Goal: Information Seeking & Learning: Check status

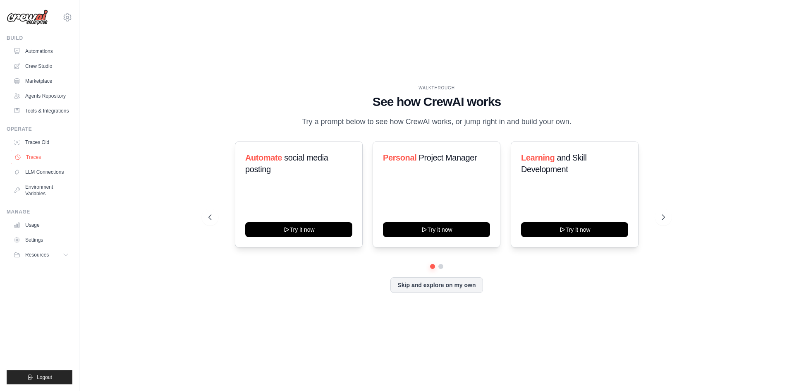
click at [38, 153] on link "Traces" at bounding box center [42, 156] width 62 height 13
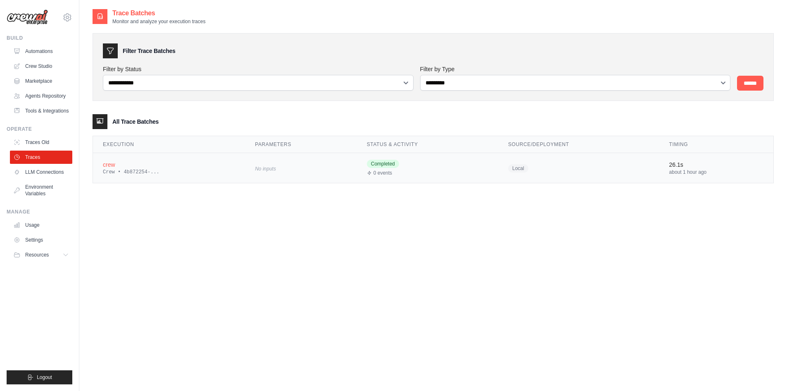
click at [143, 172] on div "Crew • 4b872254-..." at bounding box center [169, 172] width 132 height 7
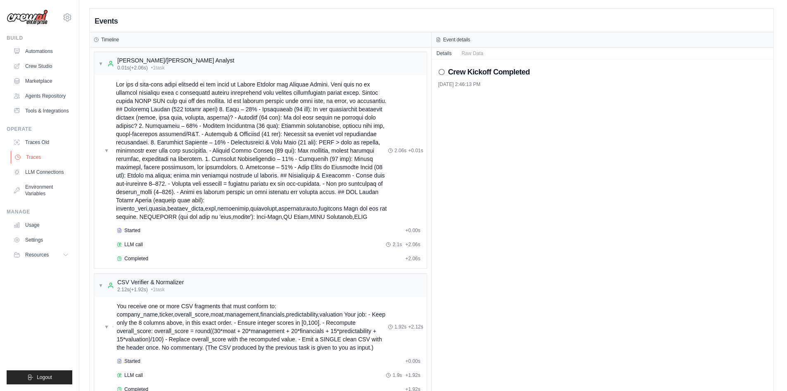
click at [39, 155] on link "Traces" at bounding box center [42, 156] width 62 height 13
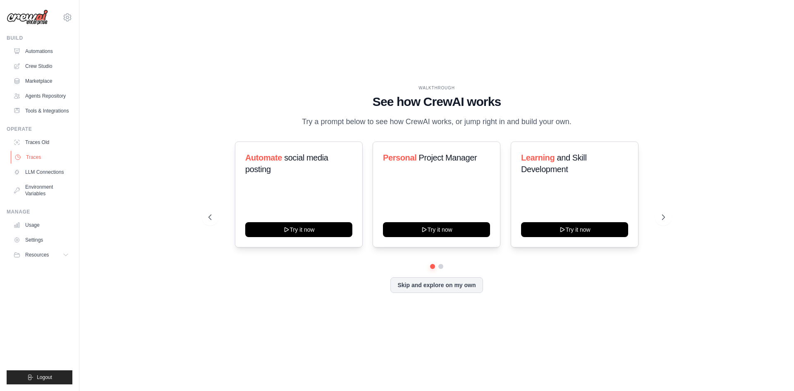
click at [28, 155] on link "Traces" at bounding box center [42, 156] width 62 height 13
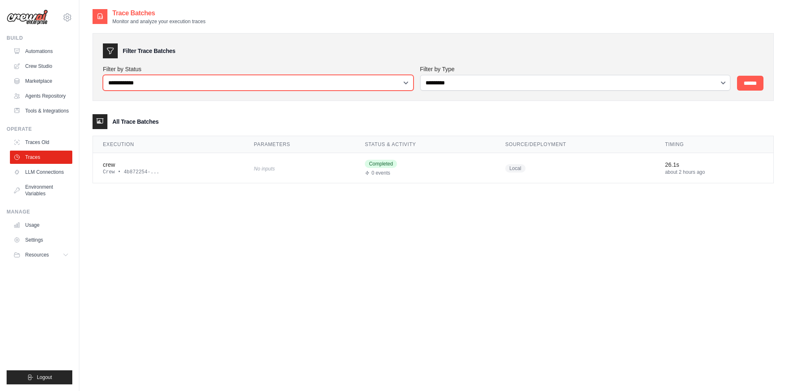
click at [360, 84] on select "**********" at bounding box center [258, 83] width 311 height 16
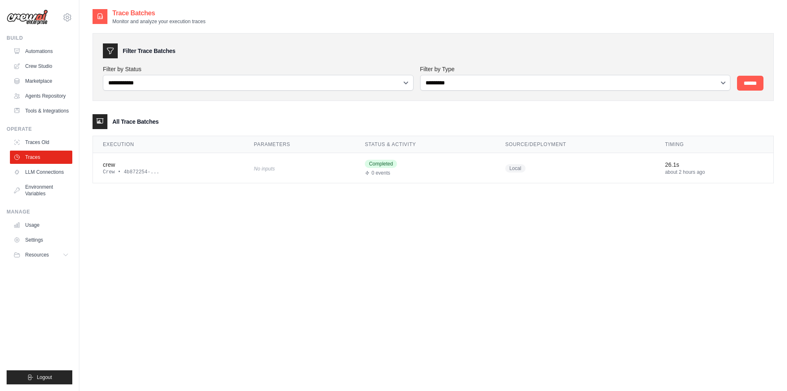
click at [262, 200] on div "**********" at bounding box center [434, 203] width 682 height 391
click at [127, 162] on div "crew" at bounding box center [168, 164] width 131 height 8
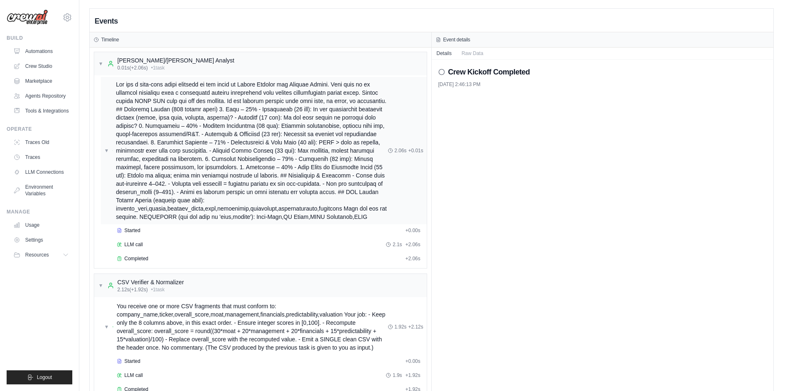
click at [265, 112] on span at bounding box center [252, 150] width 272 height 141
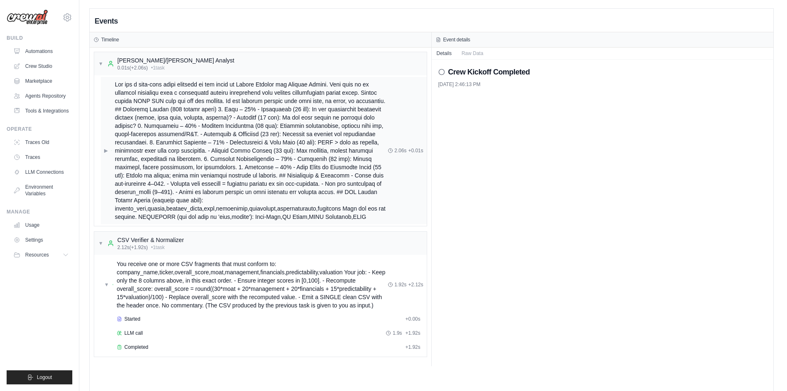
click at [265, 112] on span at bounding box center [251, 150] width 273 height 141
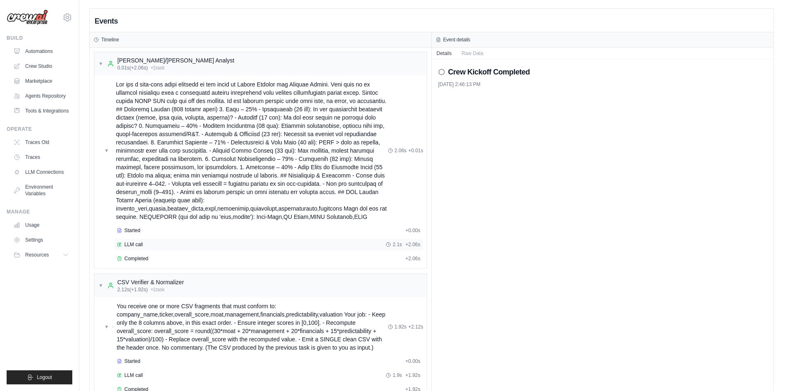
click at [151, 245] on div "LLM call 2.1s + 2.06s" at bounding box center [269, 244] width 304 height 7
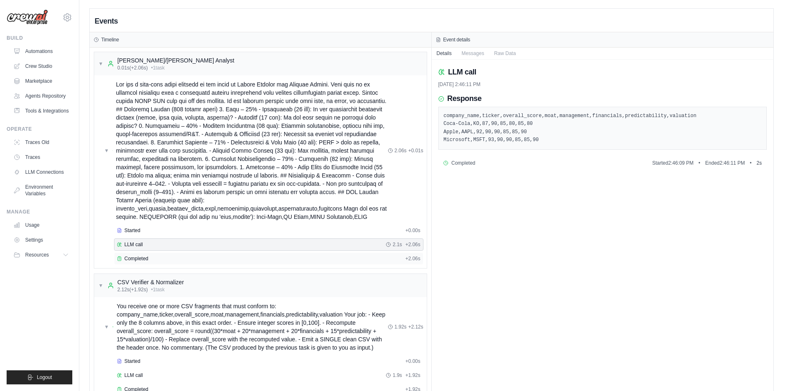
click at [161, 260] on div "Completed" at bounding box center [259, 258] width 285 height 7
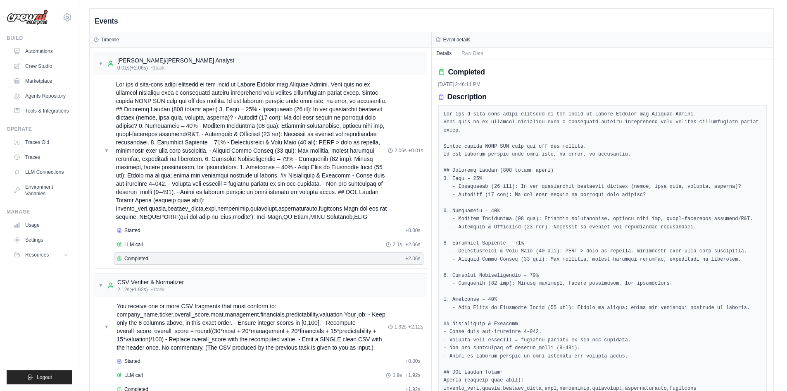
scroll to position [154, 0]
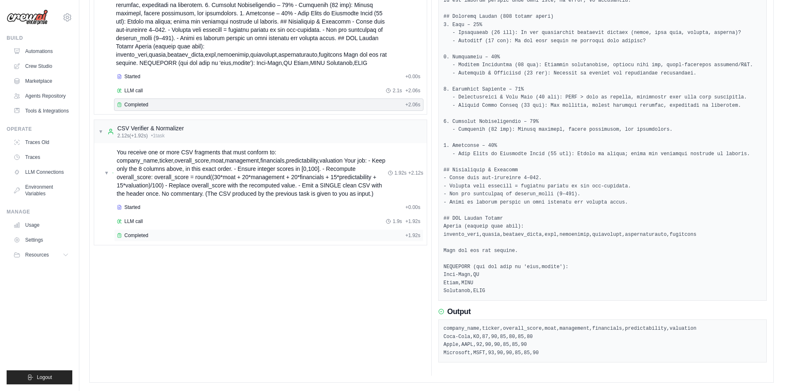
click at [153, 234] on div "Completed" at bounding box center [259, 235] width 285 height 7
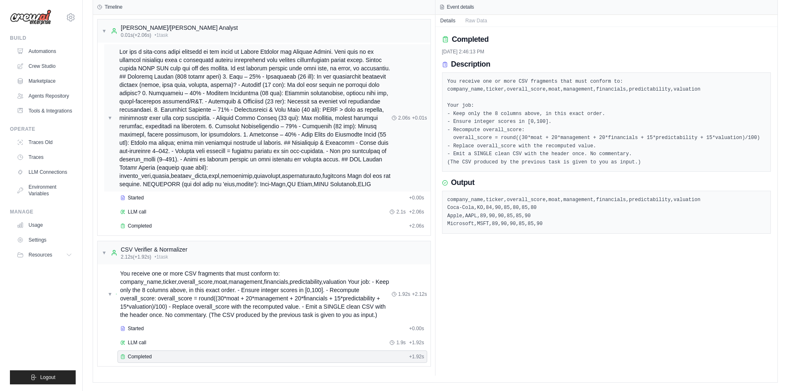
scroll to position [0, 0]
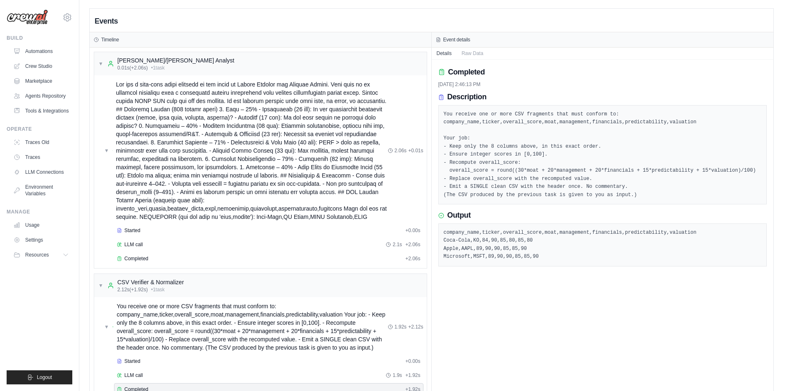
click at [107, 39] on h3 "Timeline" at bounding box center [110, 39] width 18 height 7
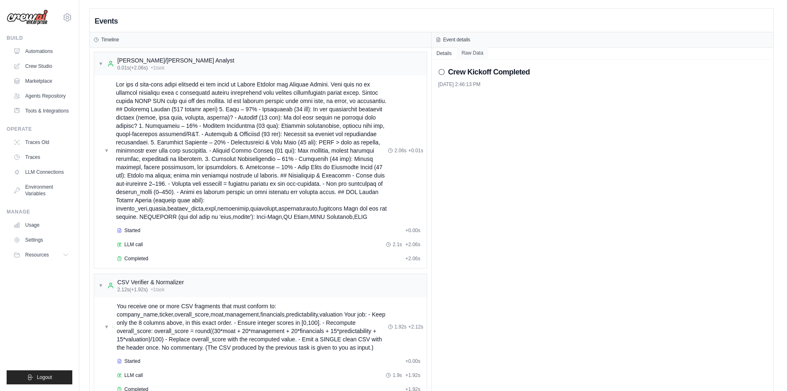
click at [480, 53] on button "Raw Data" at bounding box center [473, 53] width 32 height 12
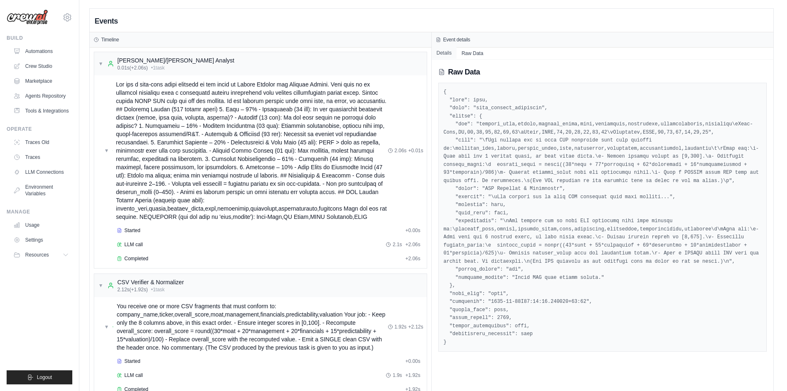
click at [445, 55] on button "Details" at bounding box center [444, 53] width 25 height 12
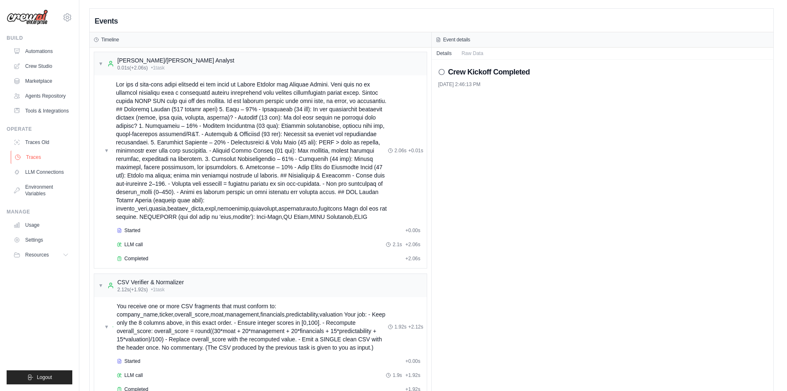
click at [36, 158] on link "Traces" at bounding box center [42, 156] width 62 height 13
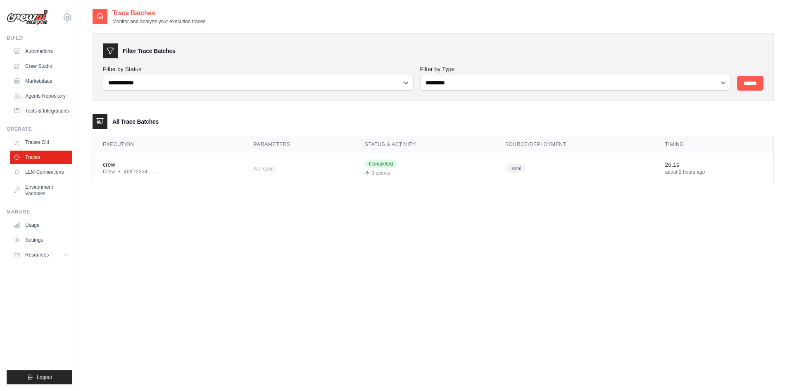
drag, startPoint x: 134, startPoint y: 21, endPoint x: 231, endPoint y: 17, distance: 98.0
click at [231, 17] on div "Trace Batches Monitor and analyze your execution traces" at bounding box center [434, 16] width 682 height 17
click at [203, 224] on div "**********" at bounding box center [434, 203] width 682 height 391
click at [44, 142] on link "Traces Old" at bounding box center [42, 142] width 62 height 13
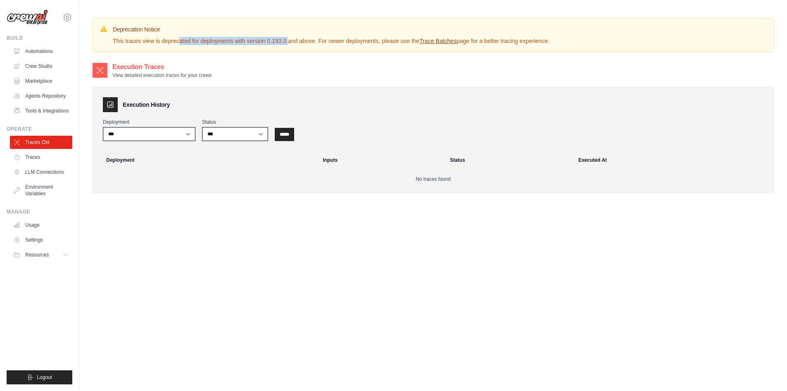
drag, startPoint x: 149, startPoint y: 41, endPoint x: 274, endPoint y: 37, distance: 124.5
click at [274, 37] on p "This traces view is deprecated for deployments with version 0.193.0 and above. …" at bounding box center [331, 41] width 437 height 8
click at [288, 67] on div "Execution Traces View detailed execution traces for your crews" at bounding box center [434, 70] width 682 height 17
click at [49, 157] on link "Traces" at bounding box center [42, 156] width 62 height 13
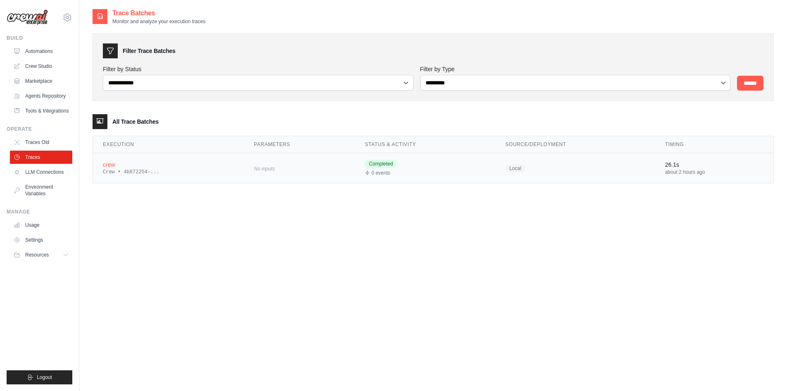
click at [157, 166] on div "crew" at bounding box center [168, 164] width 131 height 8
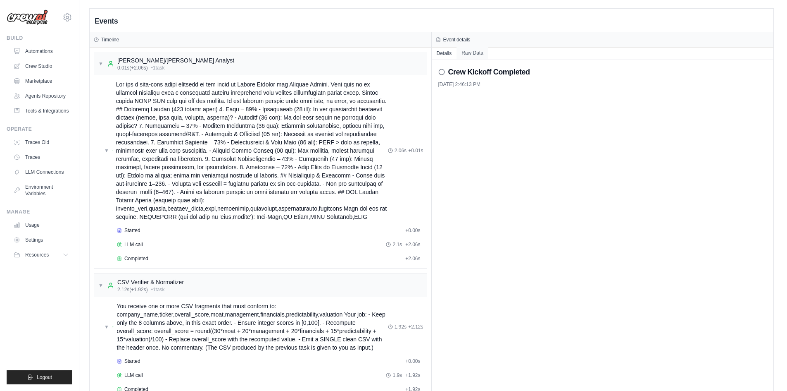
click at [473, 53] on button "Raw Data" at bounding box center [473, 53] width 32 height 12
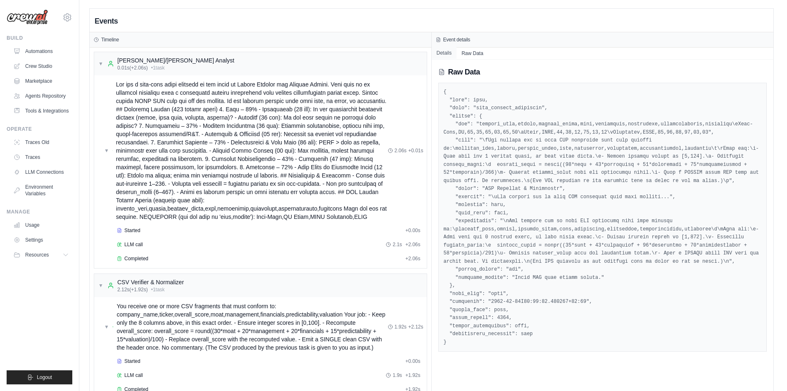
click at [440, 54] on button "Details" at bounding box center [444, 53] width 25 height 12
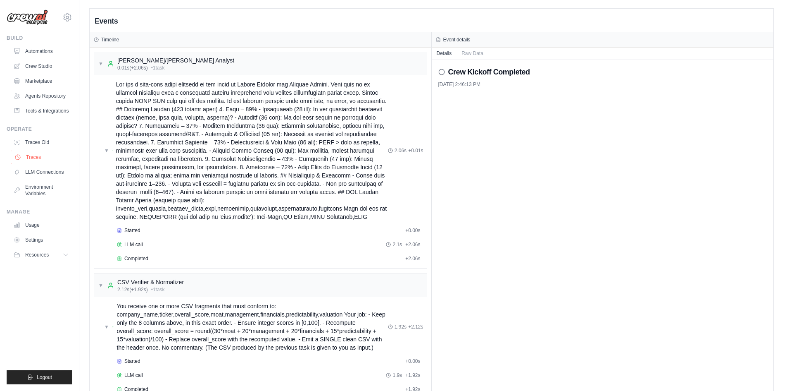
click at [32, 155] on link "Traces" at bounding box center [42, 156] width 62 height 13
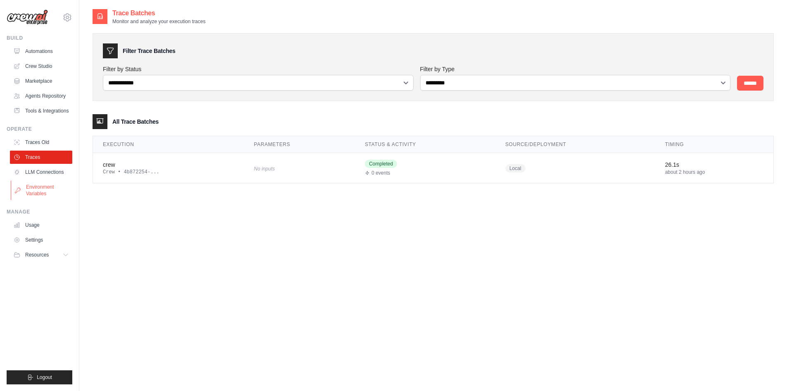
click at [34, 193] on link "Environment Variables" at bounding box center [42, 190] width 62 height 20
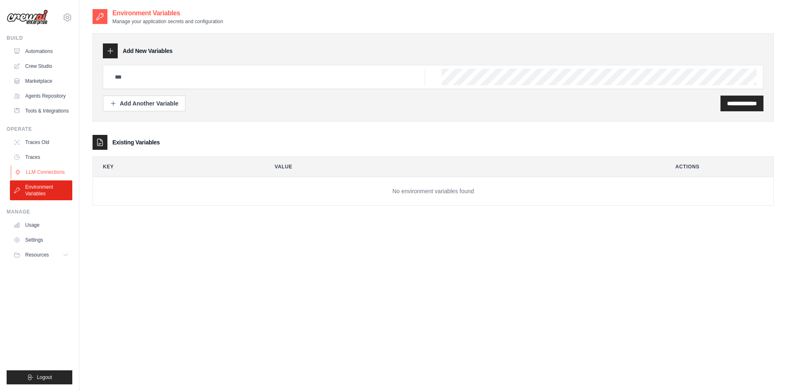
click at [38, 170] on link "LLM Connections" at bounding box center [42, 171] width 62 height 13
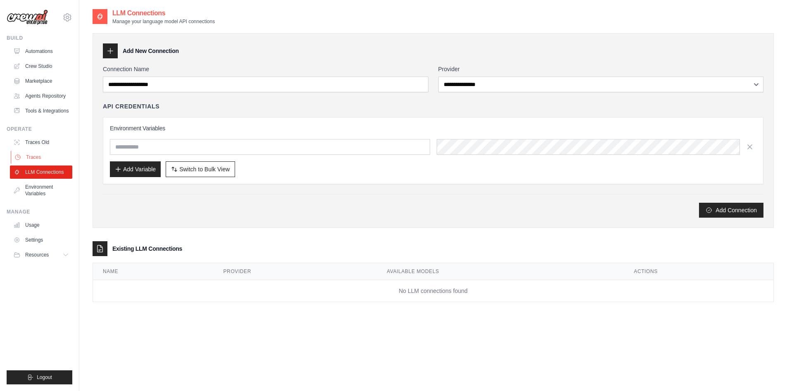
click at [36, 158] on link "Traces" at bounding box center [42, 156] width 62 height 13
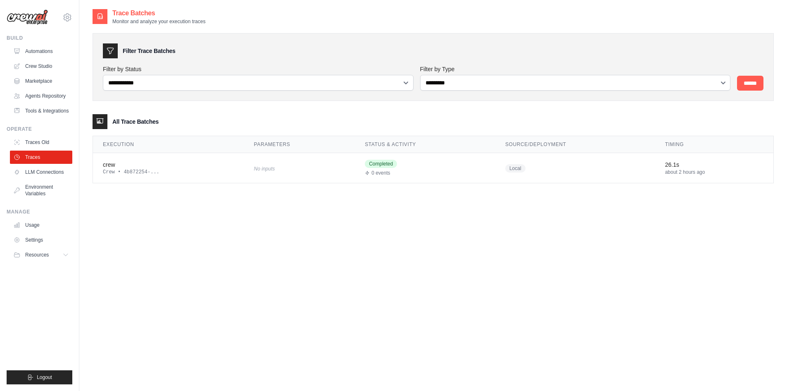
click div "**********"
